Goal: Task Accomplishment & Management: Use online tool/utility

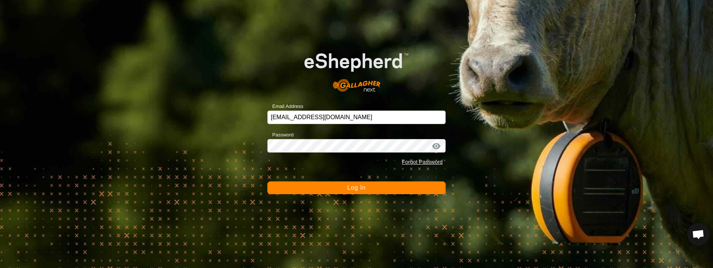
click at [367, 185] on button "Log In" at bounding box center [356, 187] width 178 height 13
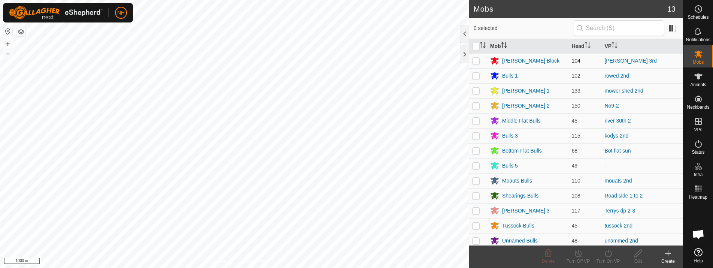
click at [477, 60] on p-checkbox at bounding box center [475, 61] width 7 height 6
click at [477, 62] on p-checkbox at bounding box center [475, 61] width 7 height 6
checkbox input "false"
click at [474, 76] on p-checkbox at bounding box center [475, 76] width 7 height 6
checkbox input "true"
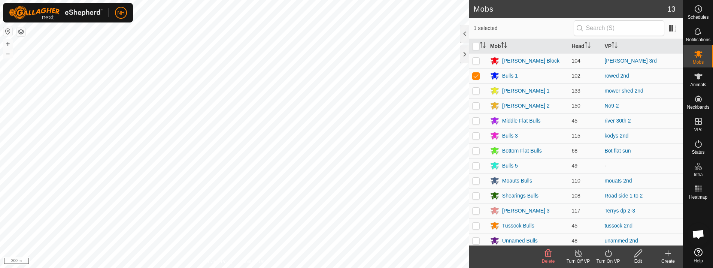
click at [604, 252] on icon at bounding box center [608, 253] width 9 height 9
click at [604, 234] on link "Now" at bounding box center [630, 236] width 74 height 15
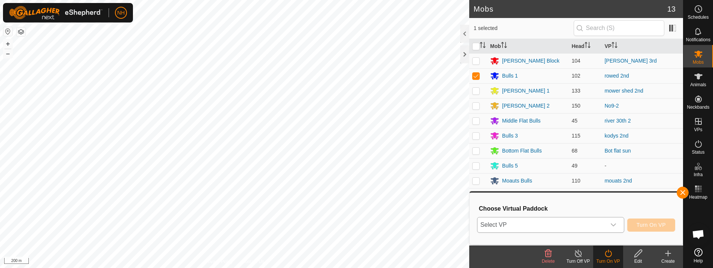
click at [556, 226] on span "Select VP" at bounding box center [541, 224] width 128 height 15
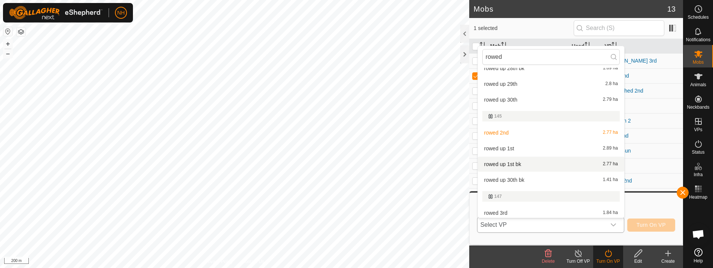
scroll to position [124, 0]
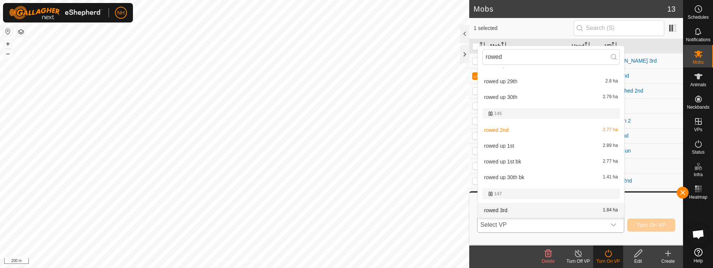
type input "rowed"
click at [509, 210] on li "rowed 3rd 1.84 ha" at bounding box center [551, 210] width 146 height 15
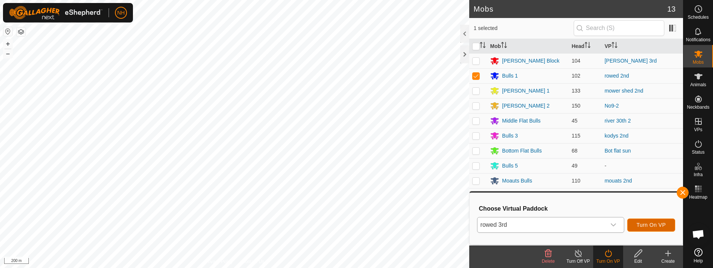
click at [641, 227] on span "Turn On VP" at bounding box center [650, 225] width 29 height 6
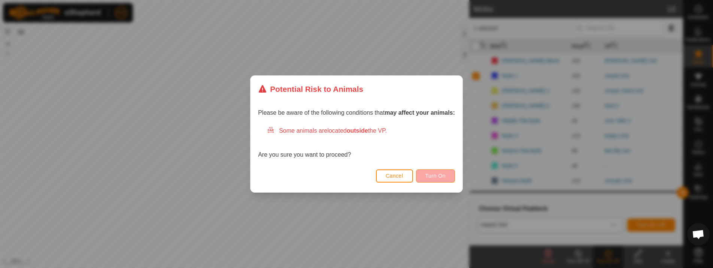
drag, startPoint x: 440, startPoint y: 168, endPoint x: 437, endPoint y: 174, distance: 6.9
click at [438, 171] on div "Cancel Turn On" at bounding box center [356, 179] width 212 height 25
click at [437, 174] on span "Turn On" at bounding box center [435, 176] width 20 height 6
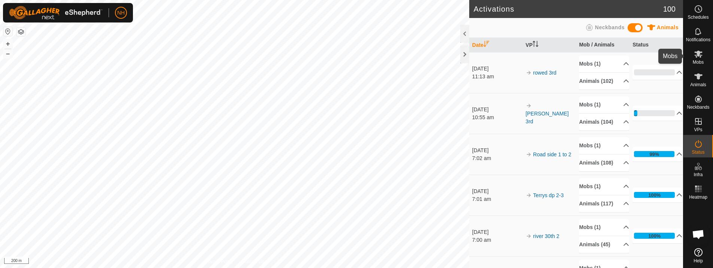
click at [702, 56] on icon at bounding box center [698, 53] width 9 height 9
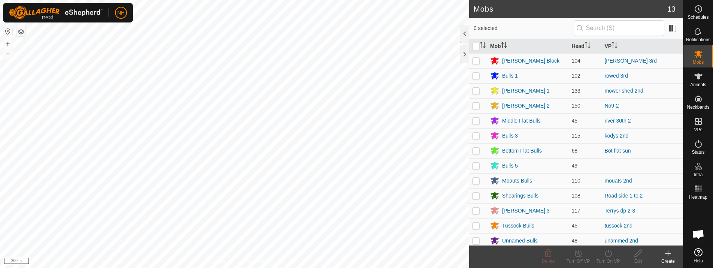
click at [473, 91] on p-checkbox at bounding box center [475, 91] width 7 height 6
checkbox input "true"
click at [609, 252] on icon at bounding box center [608, 253] width 9 height 9
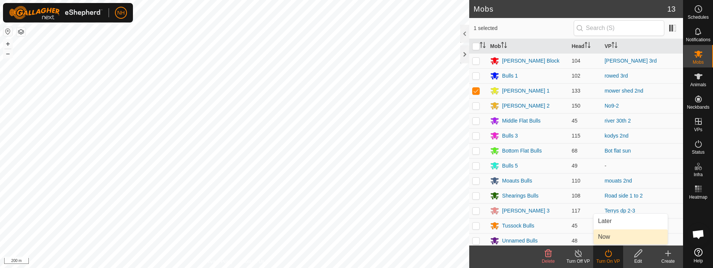
click at [605, 235] on link "Now" at bounding box center [630, 236] width 74 height 15
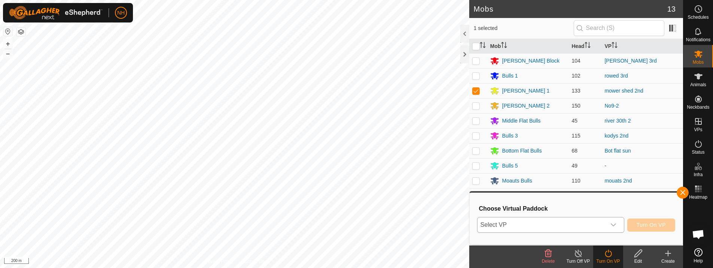
click at [571, 225] on span "Select VP" at bounding box center [541, 224] width 128 height 15
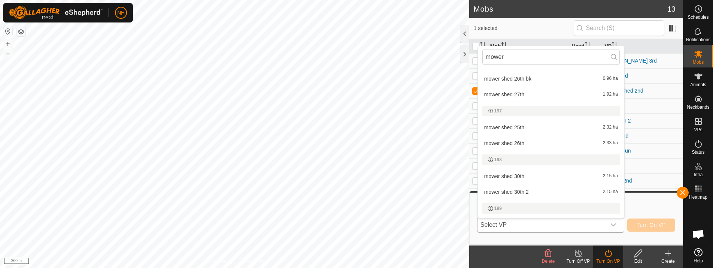
scroll to position [189, 0]
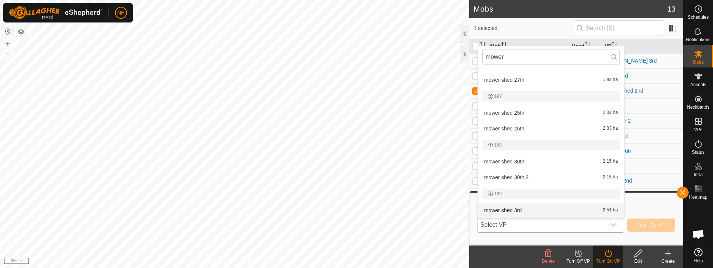
type input "mower"
click at [506, 210] on li "mower shed 3rd 2.51 ha" at bounding box center [551, 210] width 146 height 15
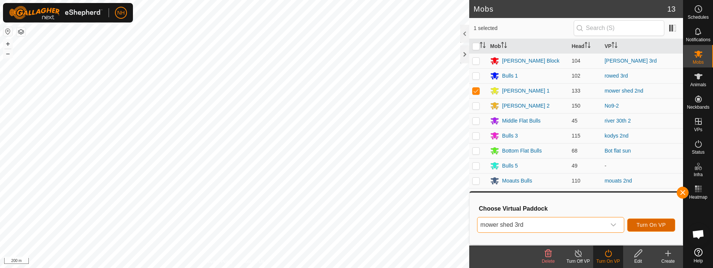
click at [644, 223] on span "Turn On VP" at bounding box center [650, 225] width 29 height 6
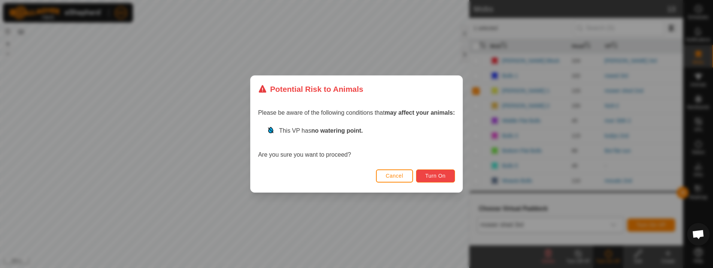
click at [423, 175] on button "Turn On" at bounding box center [435, 175] width 39 height 13
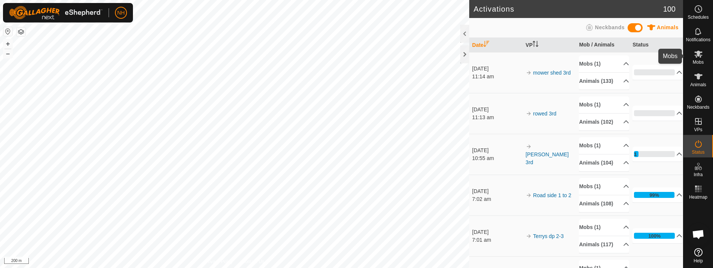
click at [696, 55] on icon at bounding box center [698, 54] width 8 height 7
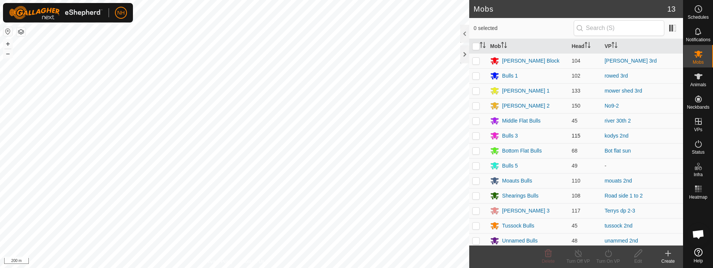
click at [475, 135] on p-checkbox at bounding box center [475, 136] width 7 height 6
checkbox input "true"
click at [609, 252] on icon at bounding box center [608, 253] width 9 height 9
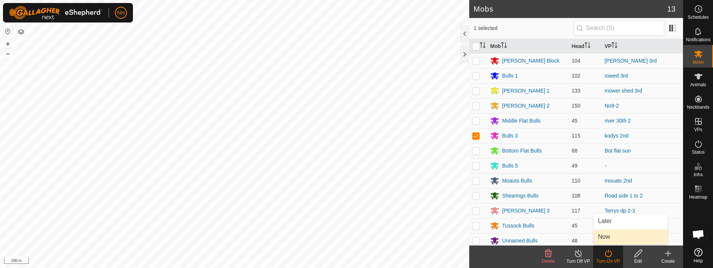
click at [604, 236] on link "Now" at bounding box center [630, 236] width 74 height 15
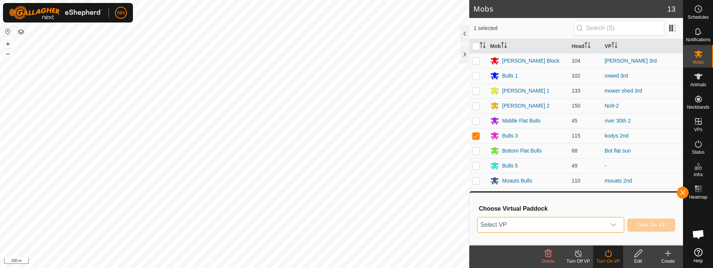
click at [588, 222] on span "Select VP" at bounding box center [541, 224] width 128 height 15
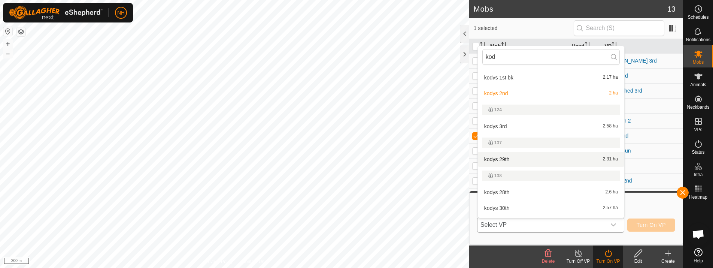
scroll to position [143, 0]
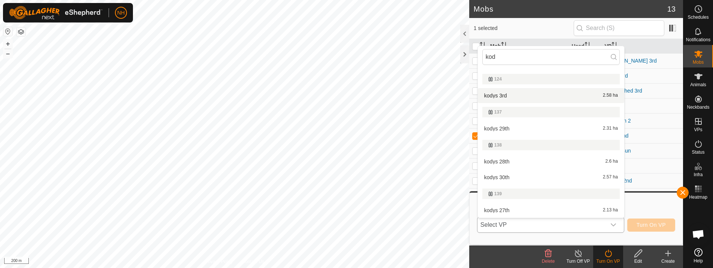
type input "kod"
click at [536, 92] on li "kodys 3rd 2.58 ha" at bounding box center [551, 95] width 146 height 15
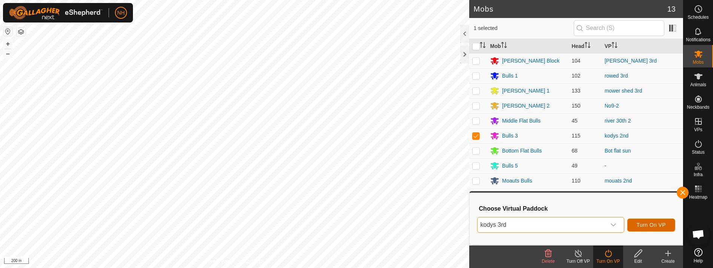
click at [633, 223] on button "Turn On VP" at bounding box center [651, 224] width 48 height 13
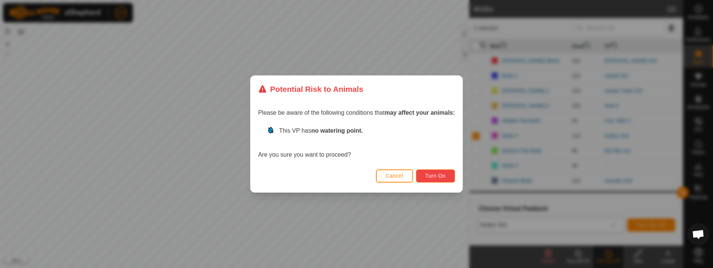
click at [439, 173] on span "Turn On" at bounding box center [435, 176] width 20 height 6
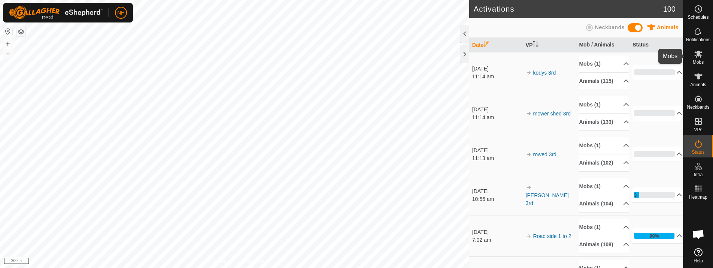
click at [696, 53] on icon at bounding box center [698, 53] width 9 height 9
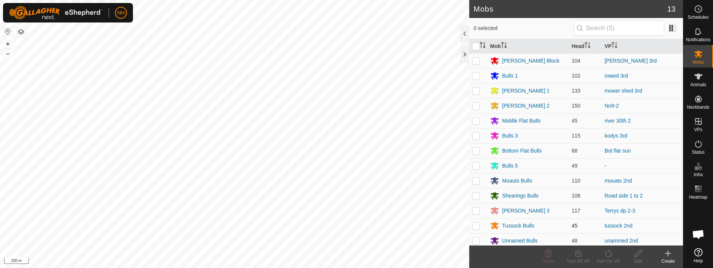
click at [475, 227] on p-checkbox at bounding box center [475, 225] width 7 height 6
checkbox input "true"
click at [610, 252] on icon at bounding box center [608, 252] width 7 height 7
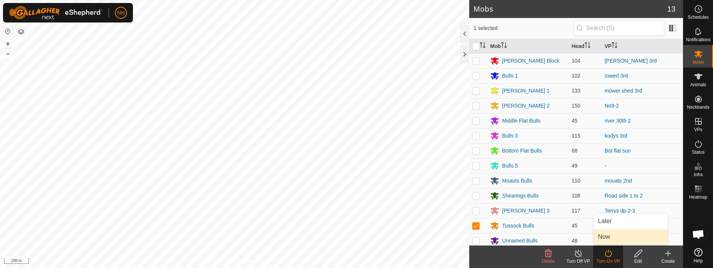
click at [608, 234] on link "Now" at bounding box center [630, 236] width 74 height 15
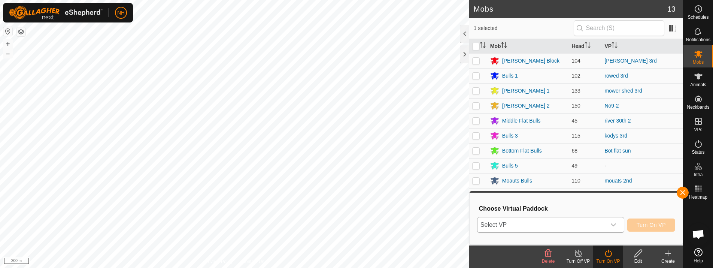
click at [566, 227] on span "Select VP" at bounding box center [541, 224] width 128 height 15
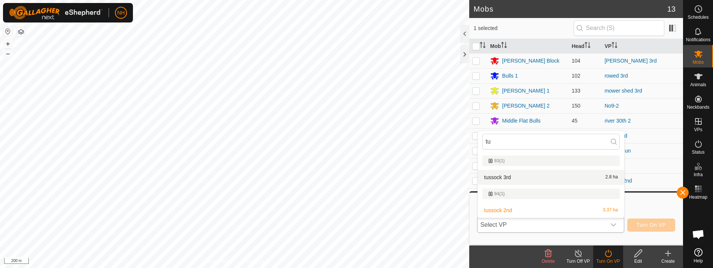
type input "tu"
click at [511, 176] on li "tussock 3rd 2.8 ha" at bounding box center [551, 177] width 146 height 15
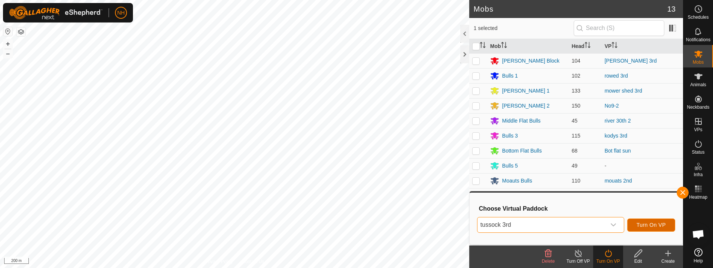
click at [634, 228] on button "Turn On VP" at bounding box center [651, 224] width 48 height 13
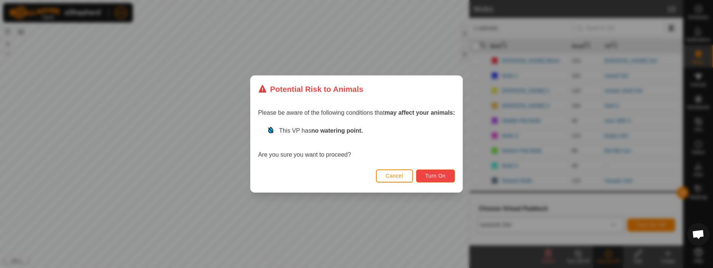
click at [448, 177] on button "Turn On" at bounding box center [435, 175] width 39 height 13
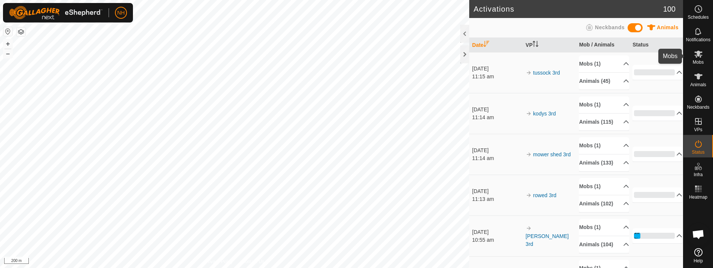
click at [696, 56] on icon at bounding box center [698, 53] width 9 height 9
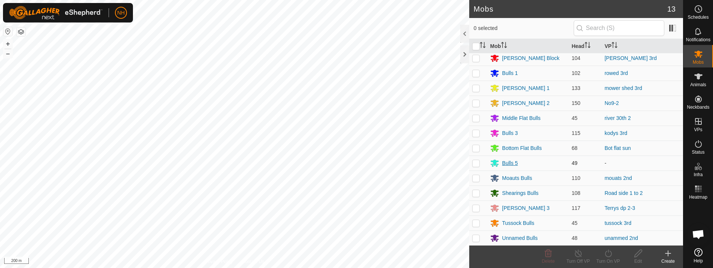
scroll to position [3, 0]
click at [474, 237] on p-checkbox at bounding box center [475, 237] width 7 height 6
checkbox input "true"
click at [604, 253] on icon at bounding box center [608, 253] width 9 height 9
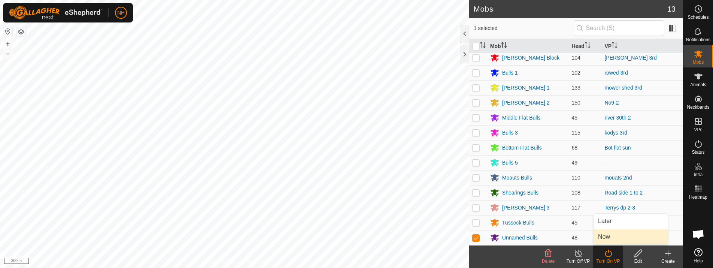
click at [611, 231] on link "Now" at bounding box center [630, 236] width 74 height 15
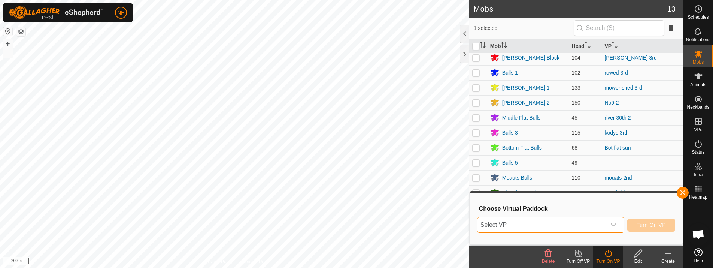
click at [560, 227] on span "Select VP" at bounding box center [541, 224] width 128 height 15
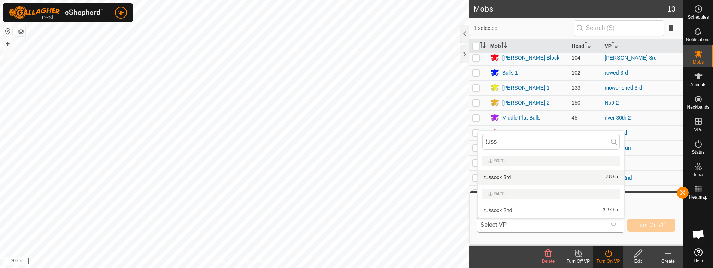
type input "tuss"
click at [532, 179] on li "tussock 3rd 2.8 ha" at bounding box center [551, 177] width 146 height 15
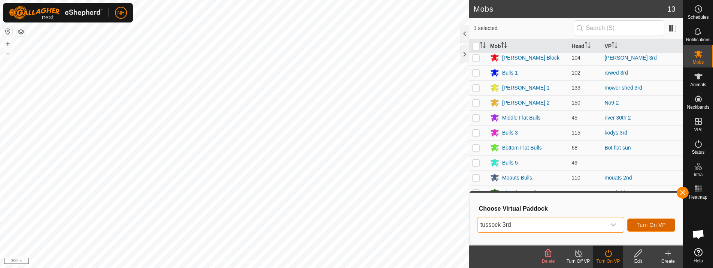
click at [648, 227] on span "Turn On VP" at bounding box center [650, 225] width 29 height 6
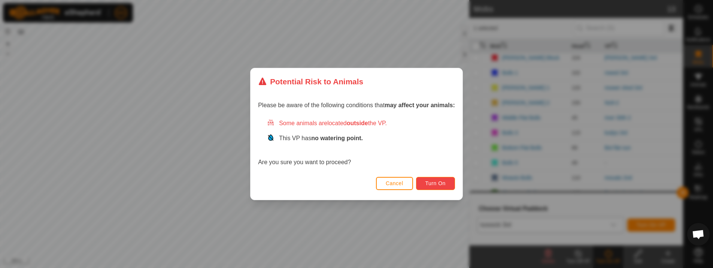
click at [444, 182] on span "Turn On" at bounding box center [435, 183] width 20 height 6
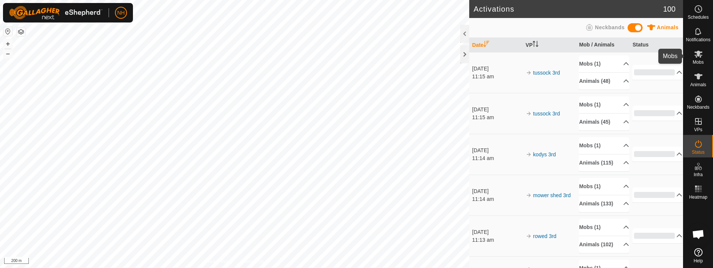
click at [697, 52] on icon at bounding box center [698, 54] width 8 height 7
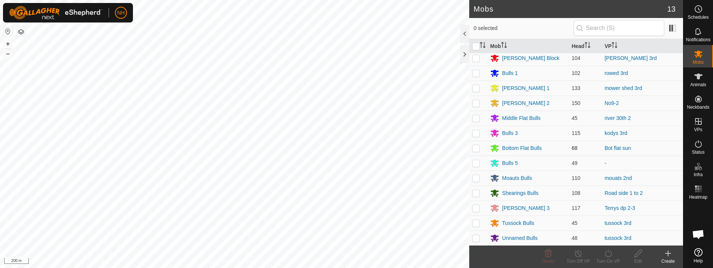
scroll to position [3, 0]
click at [474, 179] on p-checkbox at bounding box center [475, 177] width 7 height 6
checkbox input "true"
click at [605, 252] on icon at bounding box center [608, 252] width 7 height 7
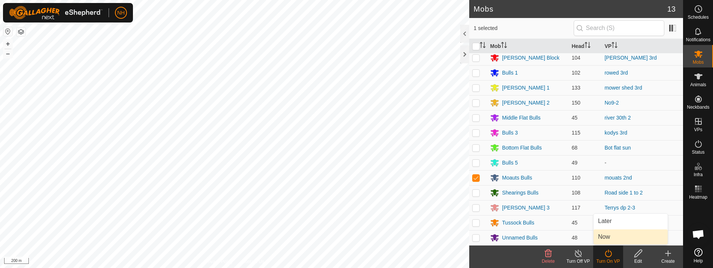
click at [608, 237] on link "Now" at bounding box center [630, 236] width 74 height 15
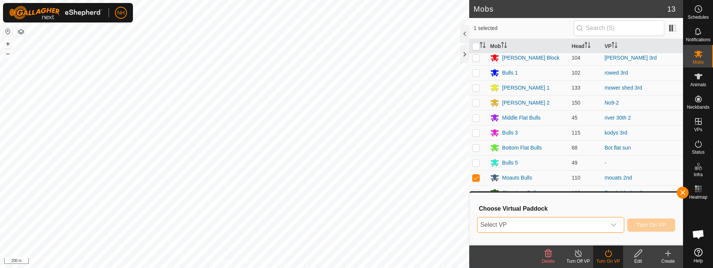
click at [601, 224] on span "Select VP" at bounding box center [541, 224] width 128 height 15
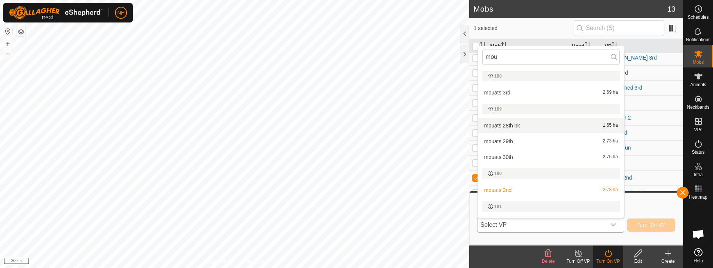
scroll to position [13, 0]
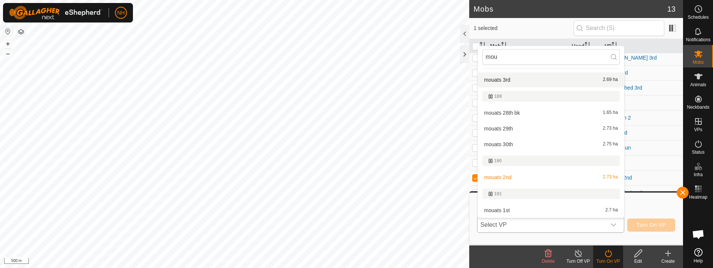
type input "mou"
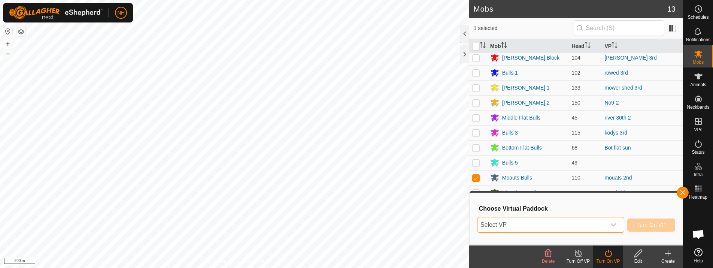
click at [492, 224] on span "Select VP" at bounding box center [541, 224] width 128 height 15
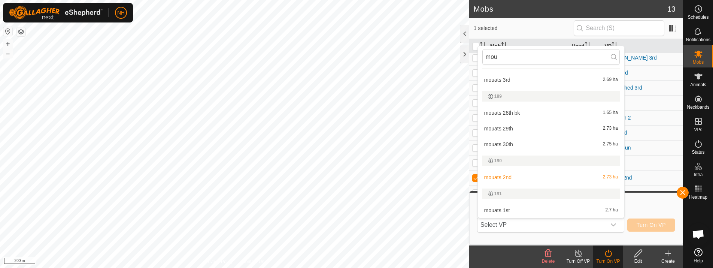
click at [522, 76] on li "mouats 3rd 2.69 ha" at bounding box center [551, 79] width 146 height 15
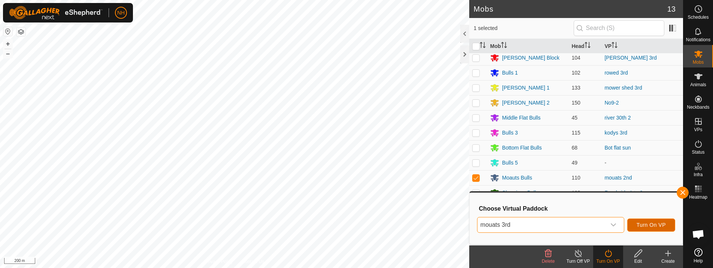
click at [658, 226] on span "Turn On VP" at bounding box center [650, 225] width 29 height 6
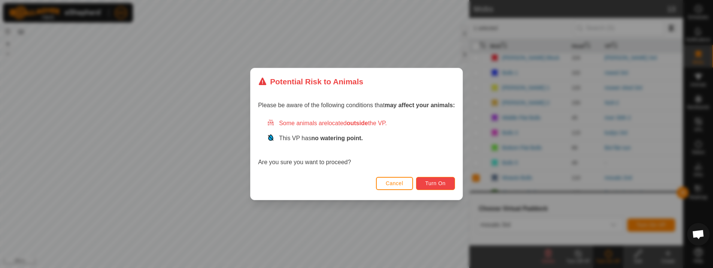
click at [445, 179] on button "Turn On" at bounding box center [435, 183] width 39 height 13
